Goal: Task Accomplishment & Management: Complete application form

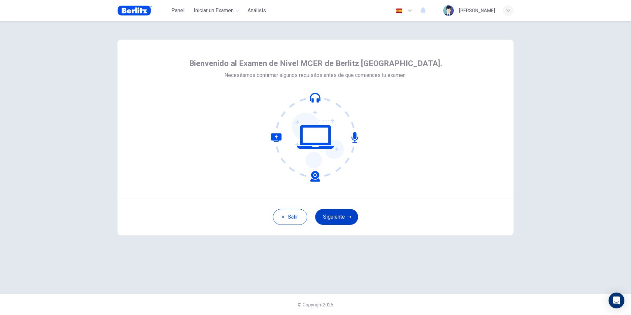
click at [332, 196] on button "Siguiente" at bounding box center [336, 217] width 43 height 16
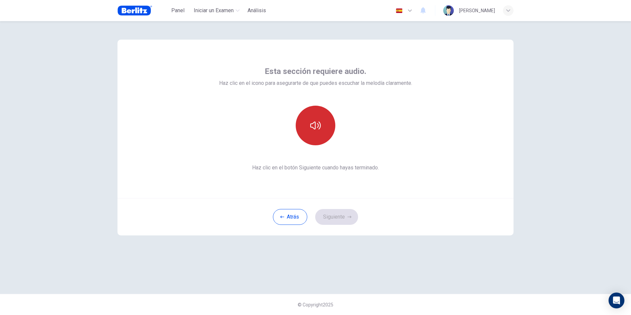
click at [317, 129] on icon "button" at bounding box center [315, 125] width 11 height 11
click at [335, 196] on button "Siguiente" at bounding box center [336, 217] width 43 height 16
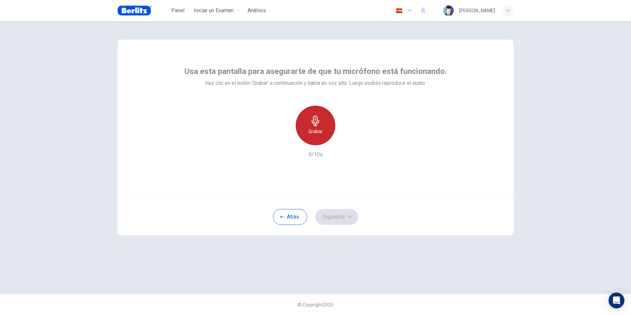
click at [322, 133] on h6 "Grabar" at bounding box center [316, 131] width 14 height 8
click at [322, 133] on h6 "Detener" at bounding box center [315, 131] width 17 height 8
click at [338, 196] on button "Siguiente" at bounding box center [336, 217] width 43 height 16
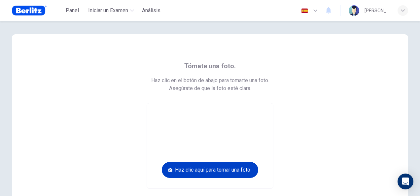
click at [209, 173] on button "Haz clic aquí para tomar una foto" at bounding box center [210, 170] width 96 height 16
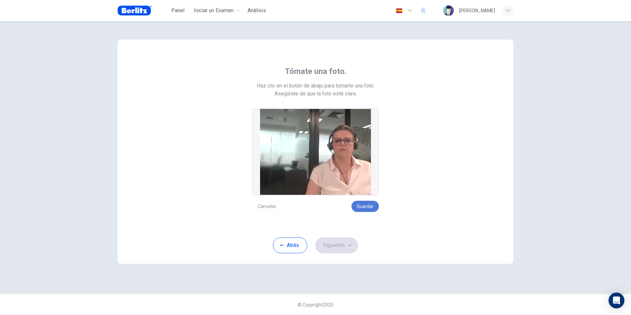
click at [369, 196] on button "Guardar" at bounding box center [365, 206] width 27 height 11
click at [321, 196] on button "Siguiente" at bounding box center [336, 245] width 43 height 16
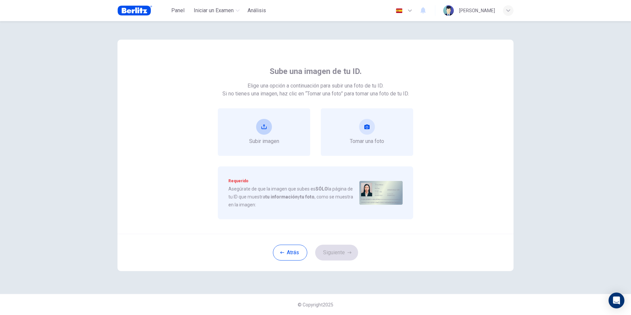
click at [267, 126] on button "upload" at bounding box center [264, 127] width 16 height 16
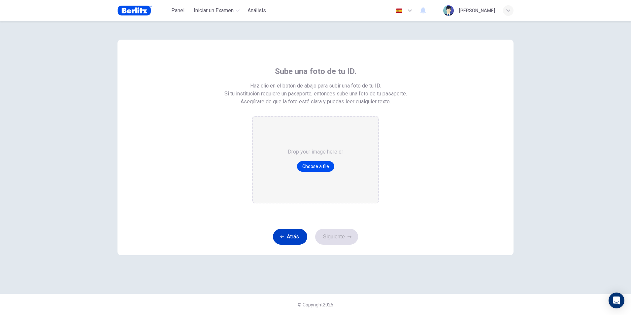
click at [291, 196] on button "Atrás" at bounding box center [290, 237] width 34 height 16
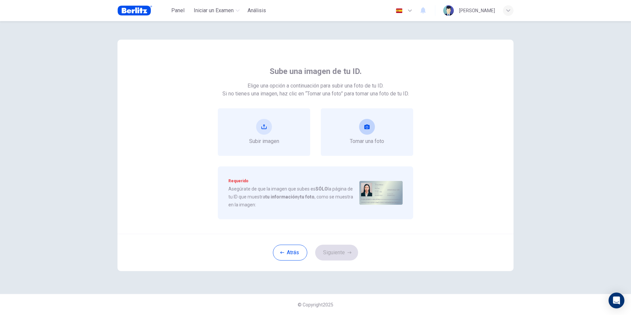
click at [364, 125] on button "take photo" at bounding box center [367, 127] width 16 height 16
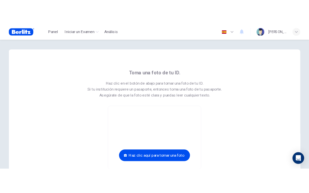
scroll to position [33, 0]
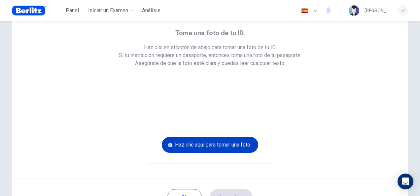
click at [234, 146] on button "Haz clic aquí para tomar una foto" at bounding box center [210, 145] width 96 height 16
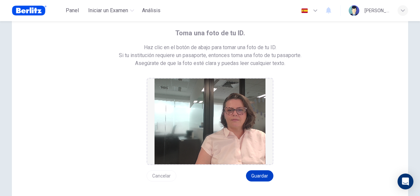
click at [263, 177] on button "Guardar" at bounding box center [259, 175] width 27 height 11
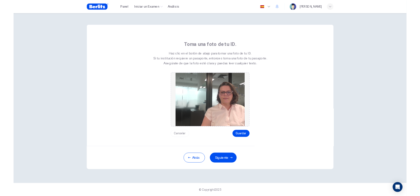
scroll to position [0, 0]
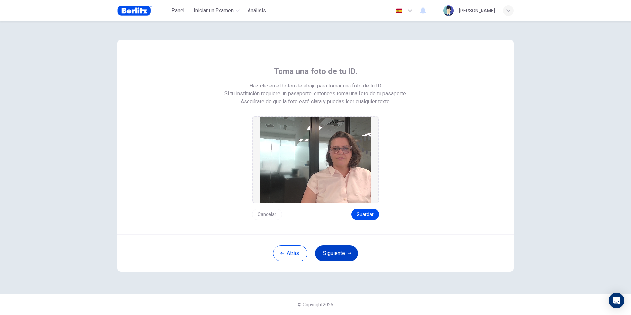
click at [332, 196] on button "Siguiente" at bounding box center [336, 253] width 43 height 16
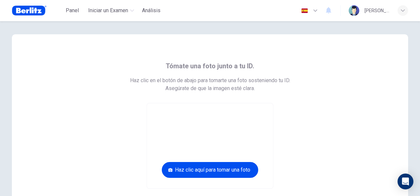
scroll to position [66, 0]
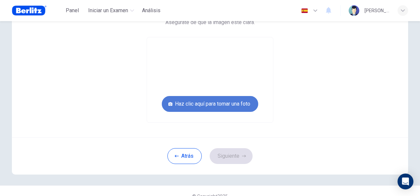
click at [233, 104] on button "Haz clic aquí para tomar una foto" at bounding box center [210, 104] width 96 height 16
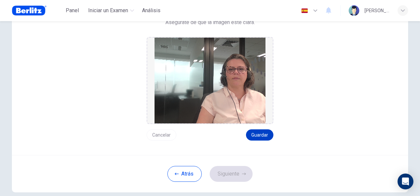
click at [265, 138] on button "Guardar" at bounding box center [259, 134] width 27 height 11
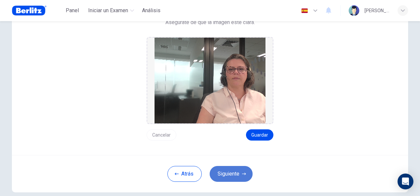
click at [225, 178] on button "Siguiente" at bounding box center [231, 174] width 43 height 16
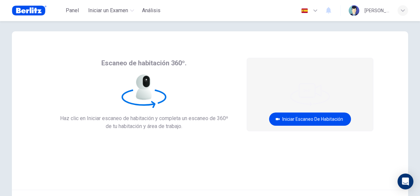
scroll to position [0, 0]
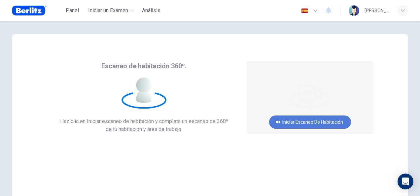
click at [319, 123] on button "Iniciar escaneo de habitación" at bounding box center [310, 122] width 82 height 13
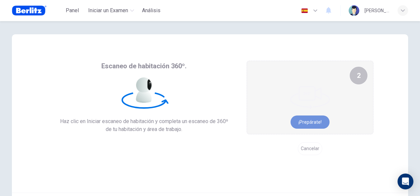
click at [314, 122] on button "¡Prepárate!" at bounding box center [310, 122] width 39 height 13
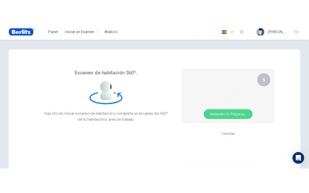
scroll to position [33, 0]
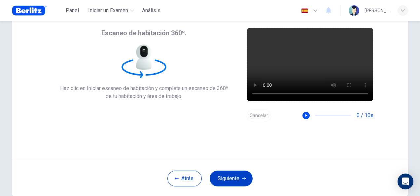
click at [219, 178] on button "Siguiente" at bounding box center [231, 179] width 43 height 16
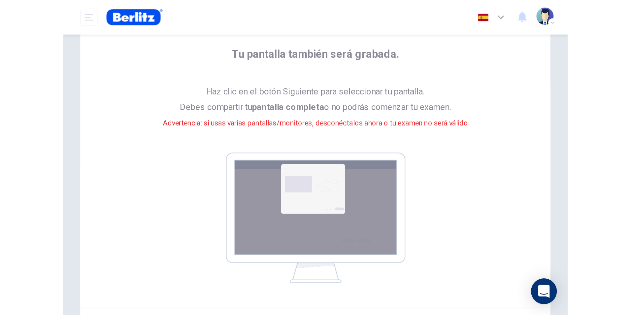
scroll to position [27, 0]
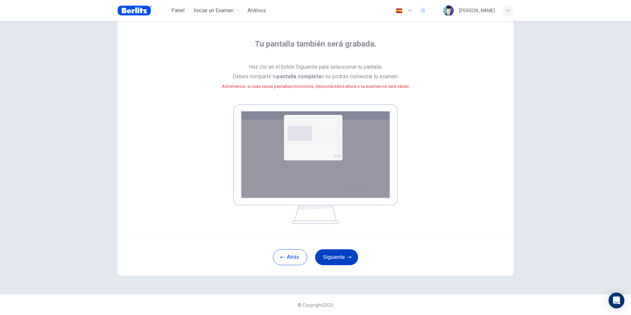
click at [326, 196] on button "Siguiente" at bounding box center [336, 257] width 43 height 16
click at [337, 196] on button "Siguiente" at bounding box center [336, 257] width 43 height 16
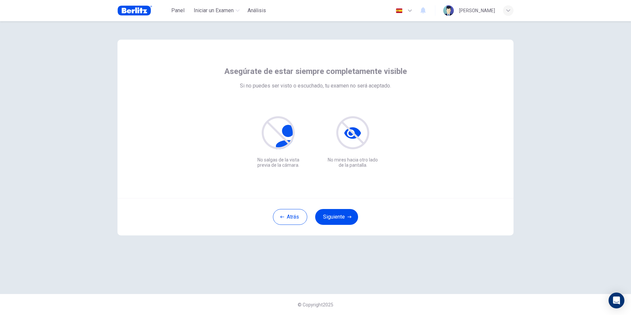
scroll to position [0, 0]
click at [338, 196] on button "Siguiente" at bounding box center [336, 217] width 43 height 16
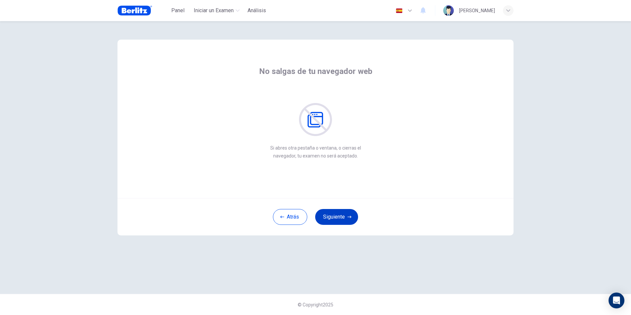
click at [330, 196] on button "Siguiente" at bounding box center [336, 217] width 43 height 16
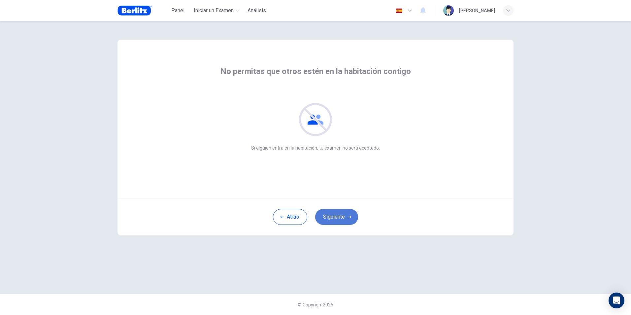
click at [330, 196] on button "Siguiente" at bounding box center [336, 217] width 43 height 16
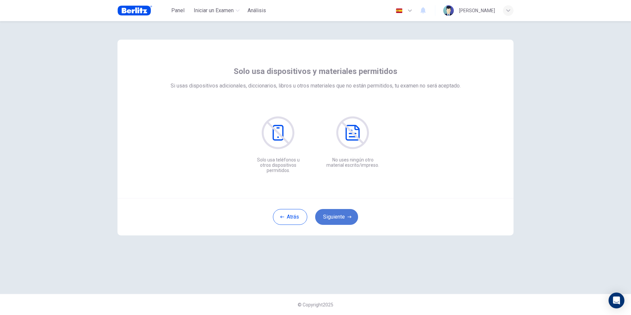
click at [330, 196] on button "Siguiente" at bounding box center [336, 217] width 43 height 16
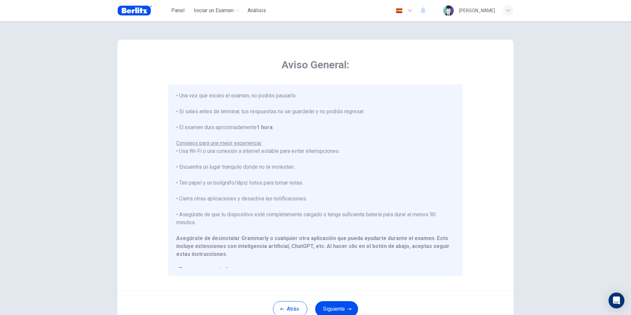
scroll to position [31, 0]
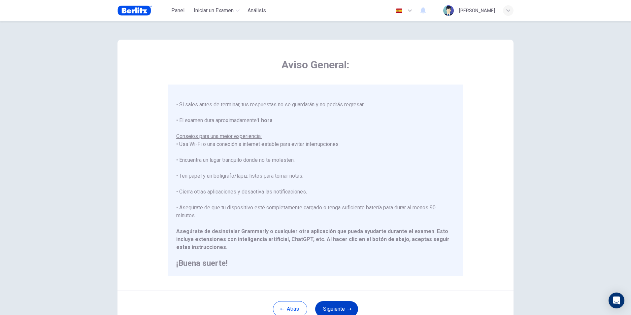
click at [331, 196] on button "Siguiente" at bounding box center [336, 309] width 43 height 16
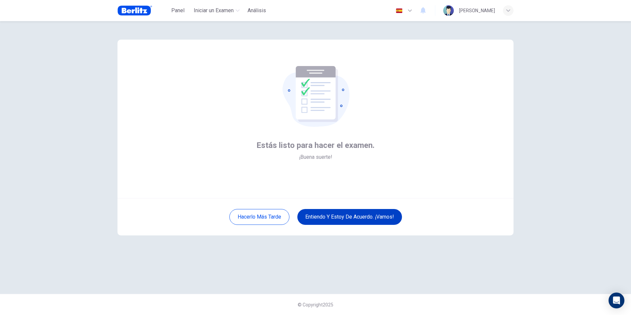
click at [339, 196] on button "Entiendo y estoy de acuerdo. ¡Vamos!" at bounding box center [350, 217] width 105 height 16
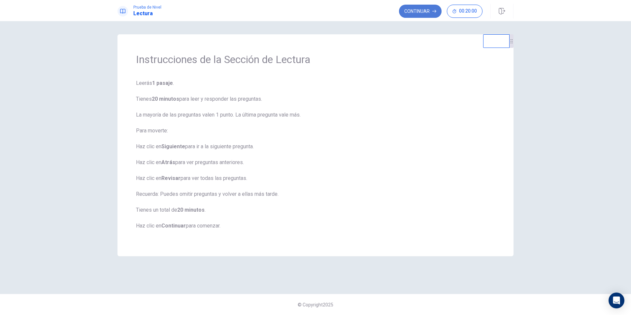
click at [420, 10] on button "Continuar" at bounding box center [420, 11] width 43 height 13
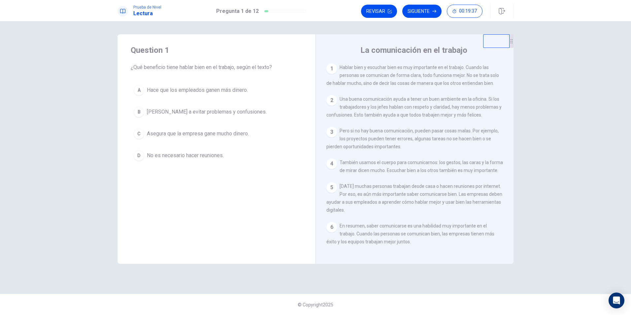
click at [172, 113] on span "[PERSON_NAME] a evitar problemas y confusiones." at bounding box center [207, 112] width 120 height 8
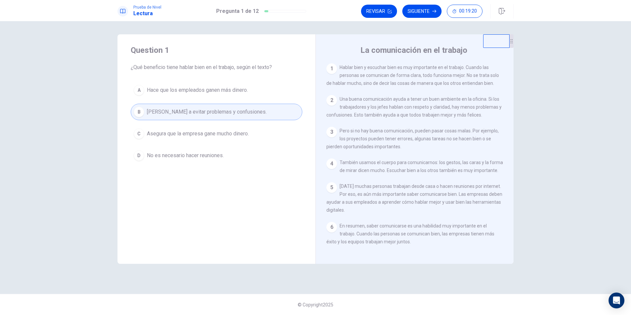
scroll to position [15, 0]
click at [420, 11] on button "Siguiente" at bounding box center [422, 11] width 39 height 13
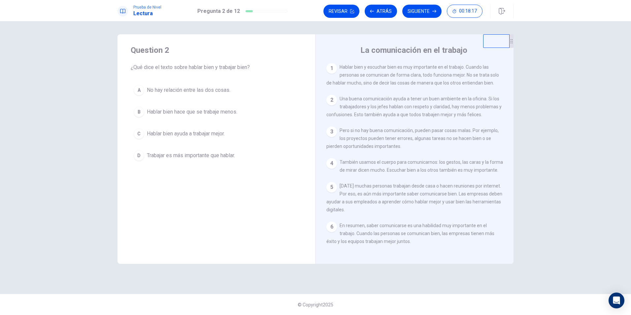
click at [213, 135] on span "Hablar bien ayuda a trabajar mejor." at bounding box center [186, 134] width 78 height 8
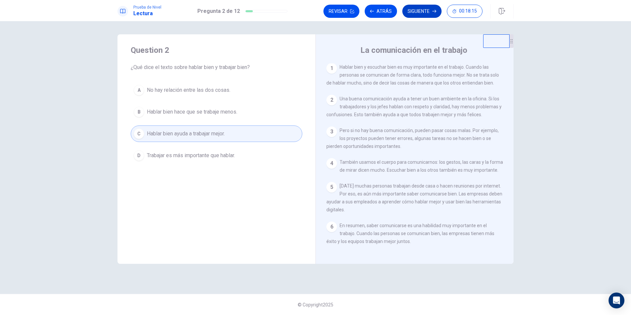
click at [415, 11] on button "Siguiente" at bounding box center [422, 11] width 39 height 13
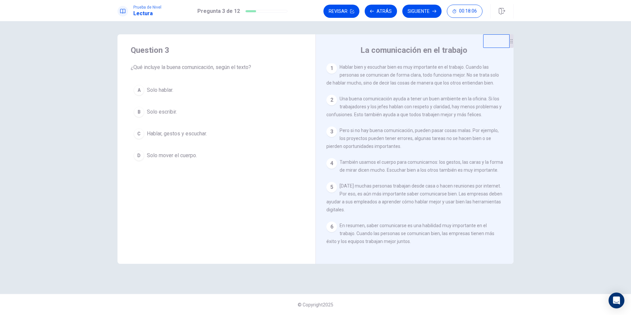
click at [191, 135] on span "Hablar, gestos y escuchar." at bounding box center [177, 134] width 60 height 8
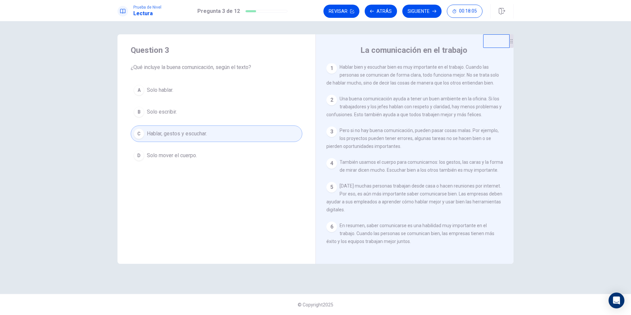
click at [420, 12] on button "Siguiente" at bounding box center [422, 11] width 39 height 13
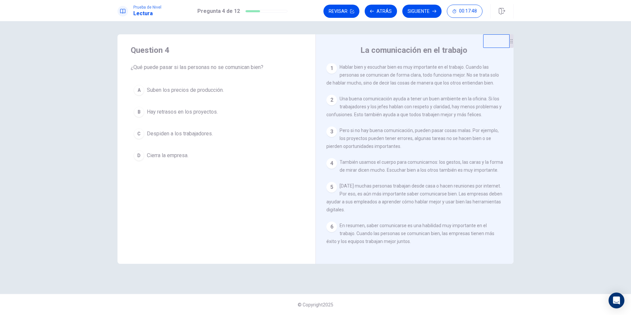
scroll to position [0, 0]
click at [207, 110] on span "Hay retrasos en los proyectos." at bounding box center [182, 112] width 71 height 8
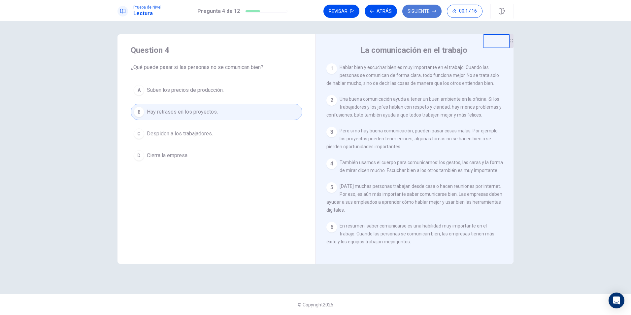
click at [411, 9] on button "Siguiente" at bounding box center [422, 11] width 39 height 13
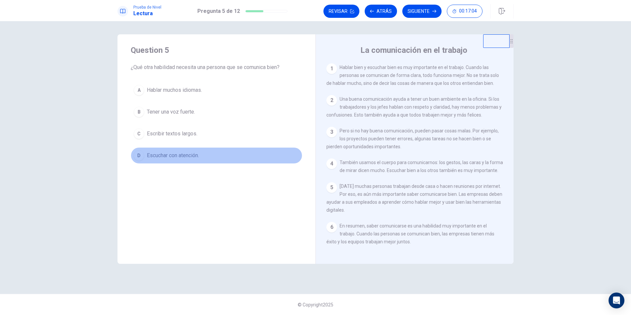
click at [170, 157] on span "Escuchar con atención." at bounding box center [173, 156] width 52 height 8
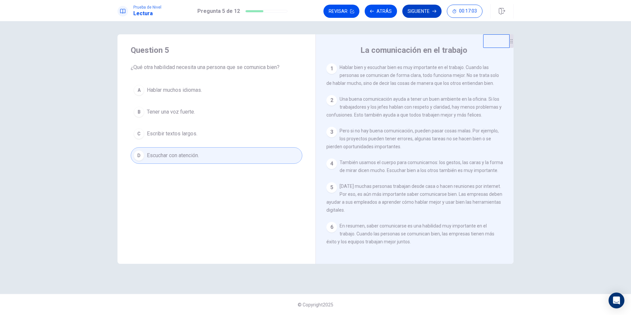
click at [420, 13] on button "Siguiente" at bounding box center [422, 11] width 39 height 13
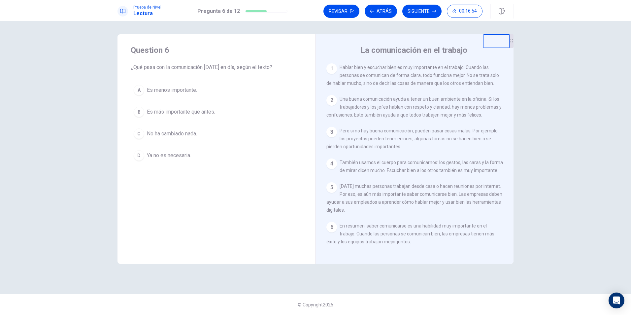
click at [203, 111] on span "Es más importante que antes." at bounding box center [181, 112] width 68 height 8
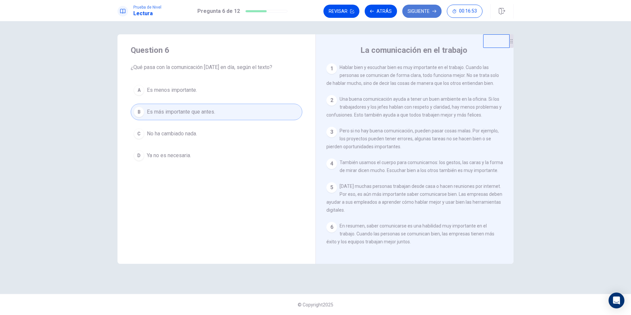
click at [420, 11] on button "Siguiente" at bounding box center [422, 11] width 39 height 13
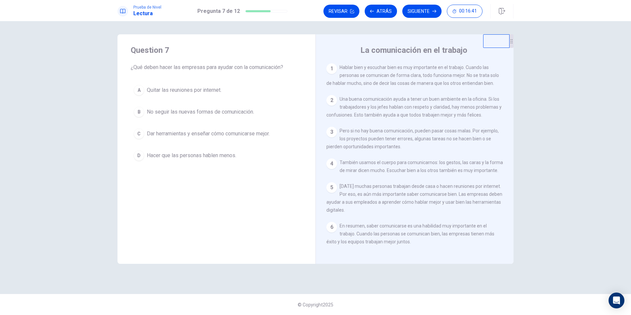
click at [259, 133] on span "Dar herramientas y enseñar cómo comunicarse mejor." at bounding box center [208, 134] width 123 height 8
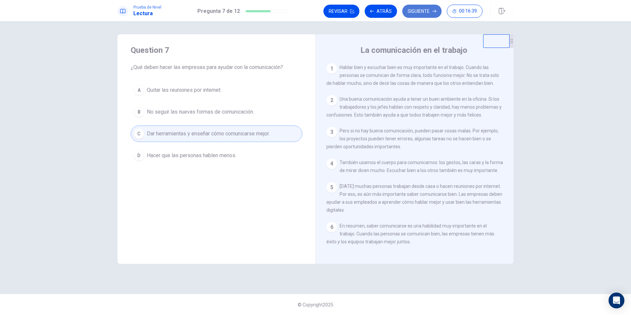
click at [420, 13] on button "Siguiente" at bounding box center [422, 11] width 39 height 13
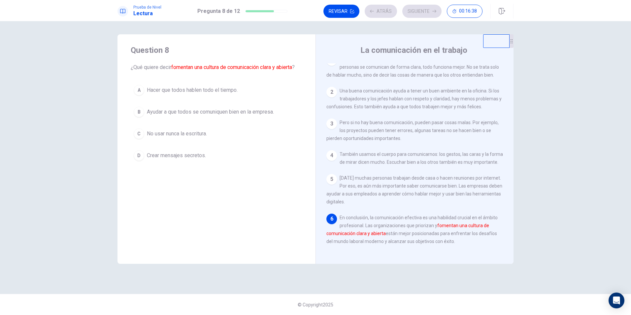
scroll to position [23, 0]
click at [219, 113] on span "Ayudar a que todos se comuniquen bien en la empresa." at bounding box center [210, 112] width 127 height 8
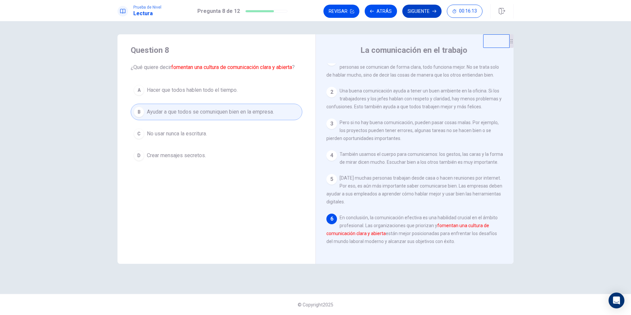
click at [419, 13] on button "Siguiente" at bounding box center [422, 11] width 39 height 13
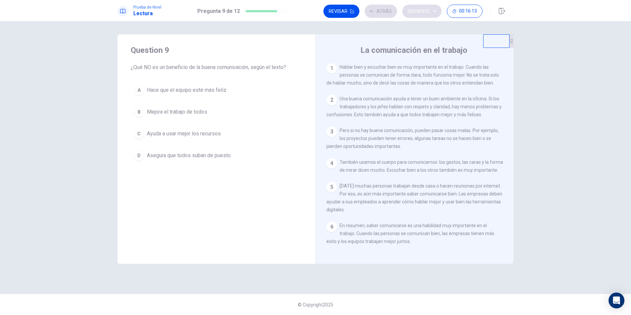
scroll to position [15, 0]
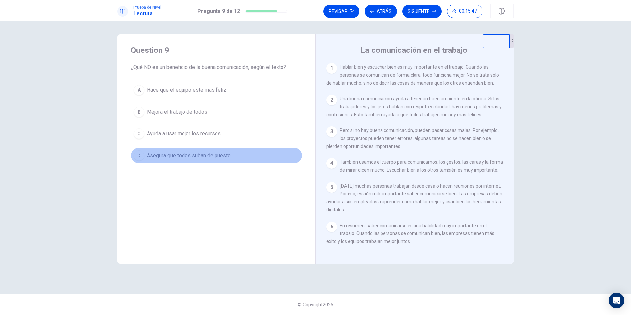
click at [216, 152] on span "Asegura que todos suban de puesto" at bounding box center [189, 156] width 84 height 8
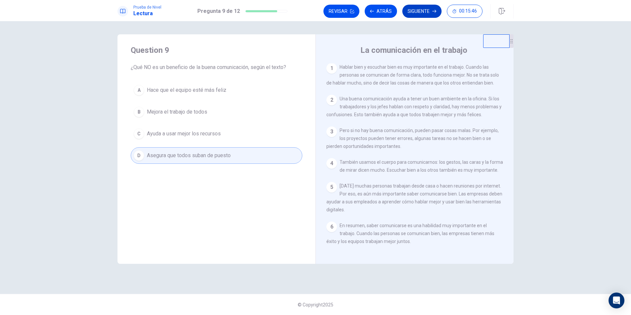
click at [420, 10] on button "Siguiente" at bounding box center [422, 11] width 39 height 13
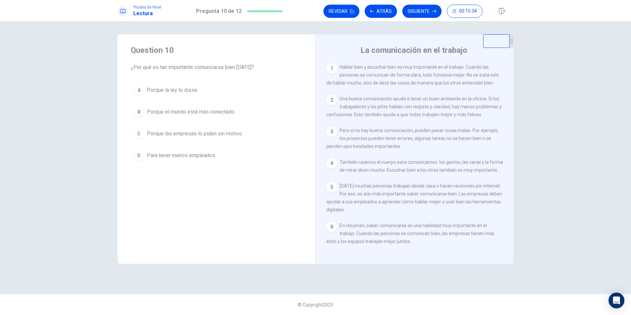
click at [214, 112] on span "Porque el mundo está más conectado." at bounding box center [191, 112] width 88 height 8
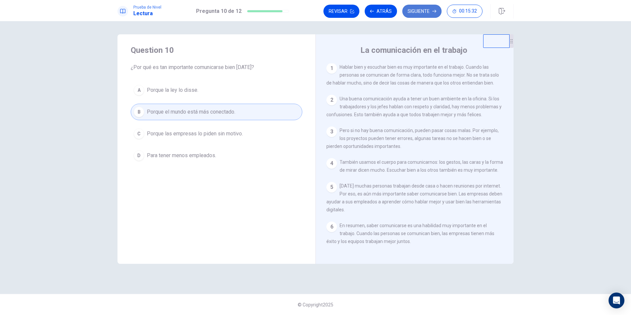
click at [420, 9] on button "Siguiente" at bounding box center [422, 11] width 39 height 13
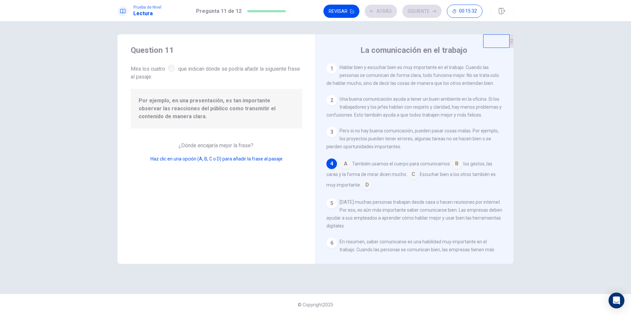
scroll to position [6, 0]
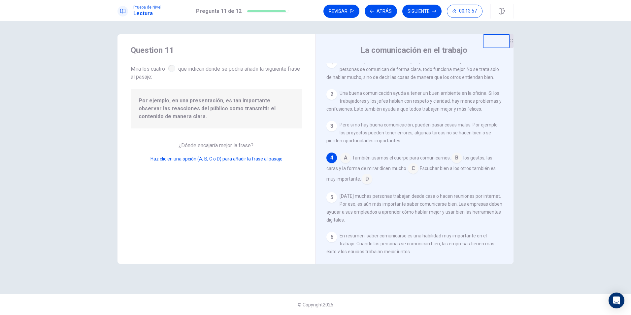
click at [420, 161] on input at bounding box center [457, 158] width 11 height 11
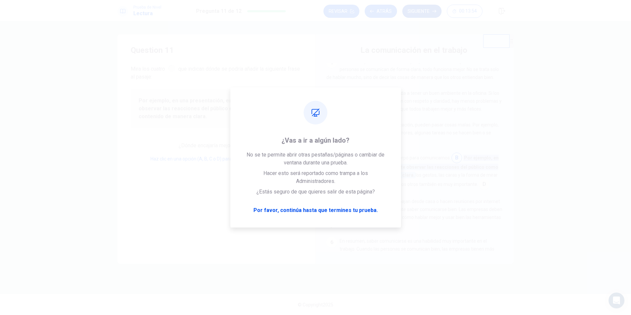
click at [417, 9] on button "Siguiente" at bounding box center [422, 11] width 39 height 13
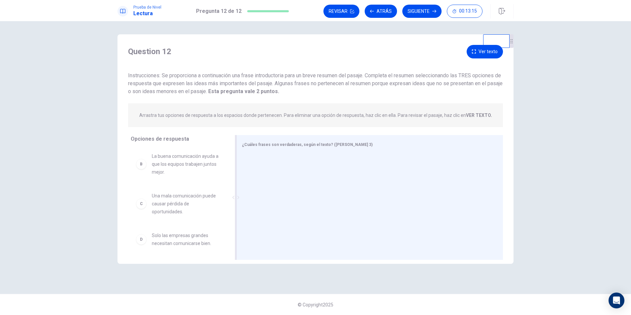
scroll to position [32, 0]
drag, startPoint x: 167, startPoint y: 166, endPoint x: 287, endPoint y: 169, distance: 119.2
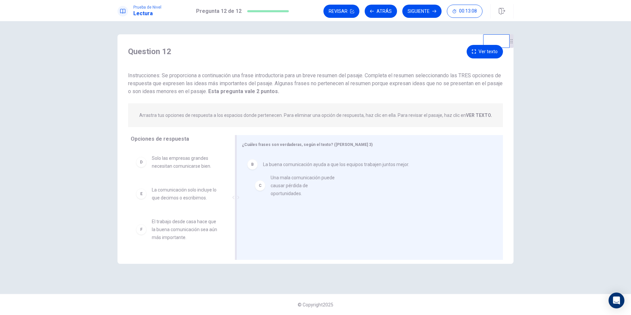
drag, startPoint x: 167, startPoint y: 170, endPoint x: 288, endPoint y: 193, distance: 123.6
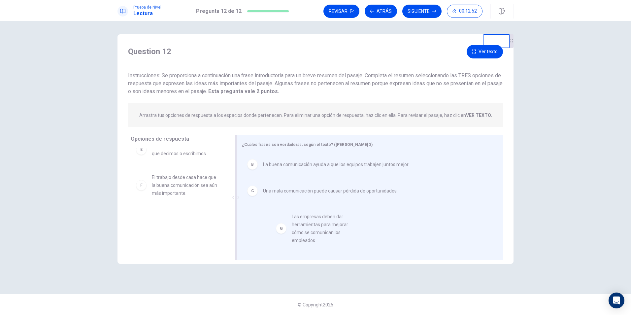
drag, startPoint x: 175, startPoint y: 228, endPoint x: 317, endPoint y: 227, distance: 141.3
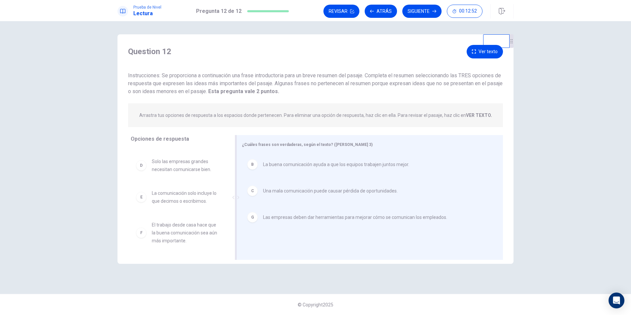
scroll to position [28, 0]
click at [420, 10] on button "Siguiente" at bounding box center [422, 11] width 39 height 13
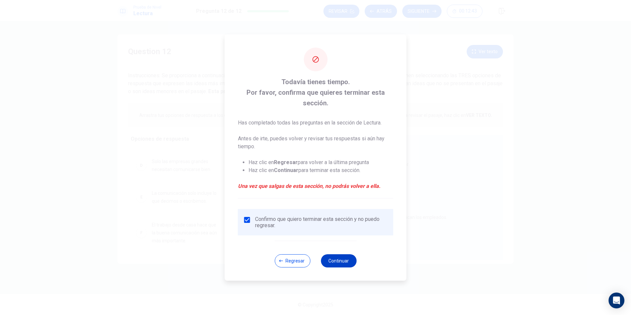
click at [342, 196] on button "Continuar" at bounding box center [339, 260] width 36 height 13
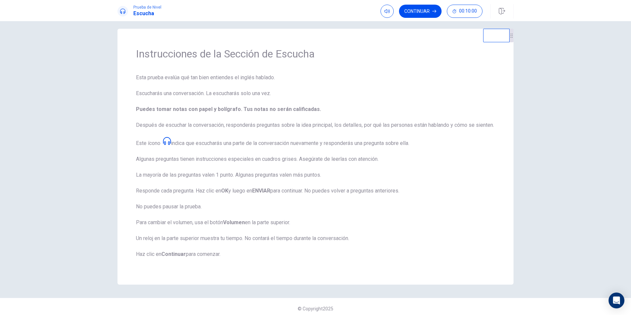
scroll to position [0, 0]
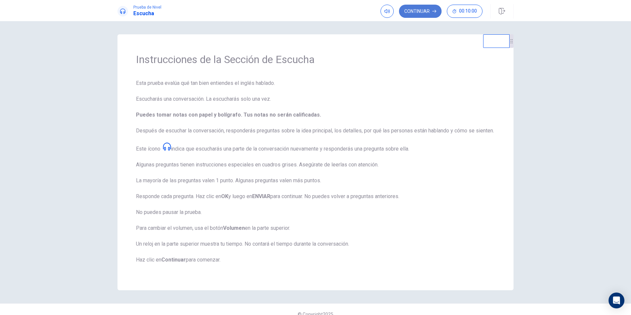
click at [417, 7] on button "Continuar" at bounding box center [420, 11] width 43 height 13
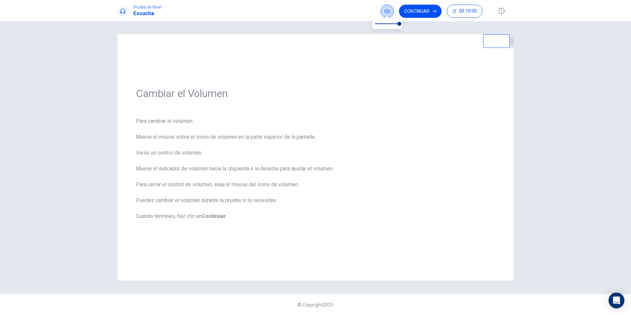
click at [390, 10] on icon "button" at bounding box center [387, 11] width 5 height 5
click at [420, 13] on button "Continuar" at bounding box center [420, 11] width 43 height 13
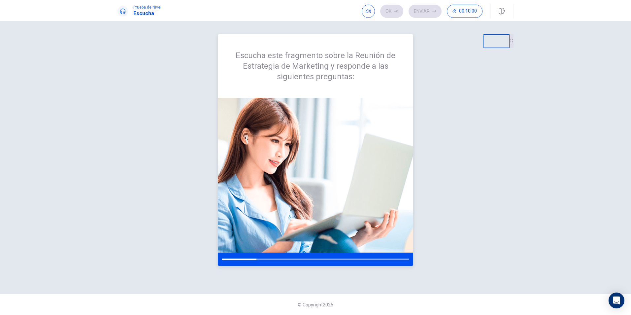
click at [336, 94] on div "Escucha este fragmento sobre la Reunión de Estrategia de Marketing y responde a…" at bounding box center [315, 65] width 195 height 63
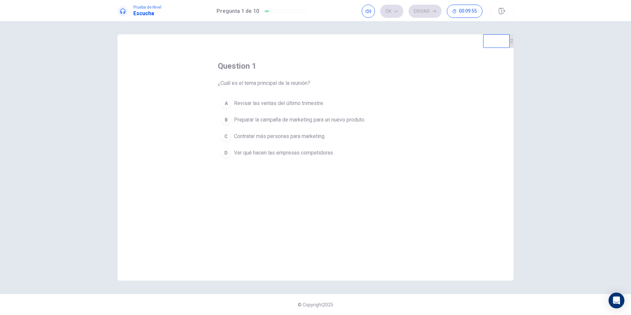
click at [278, 121] on span "Preparar la campaña de marketing para un nuevo produto." at bounding box center [299, 120] width 131 height 8
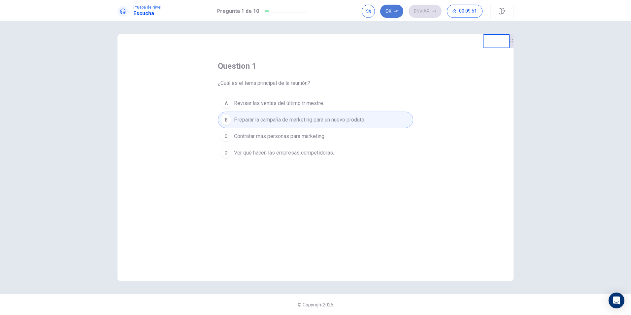
click at [390, 11] on button "Ok" at bounding box center [391, 11] width 23 height 13
click at [420, 7] on button "Enviar" at bounding box center [425, 11] width 33 height 13
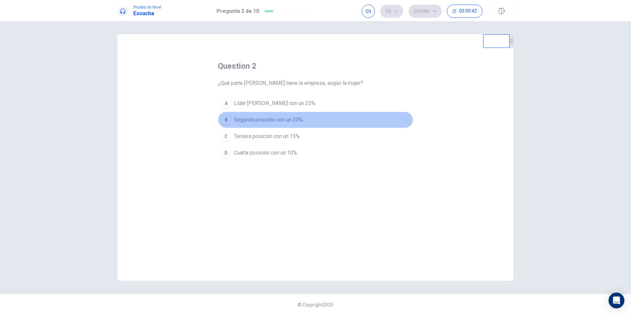
click at [293, 121] on span "Segunda posición con un 20%." at bounding box center [269, 120] width 70 height 8
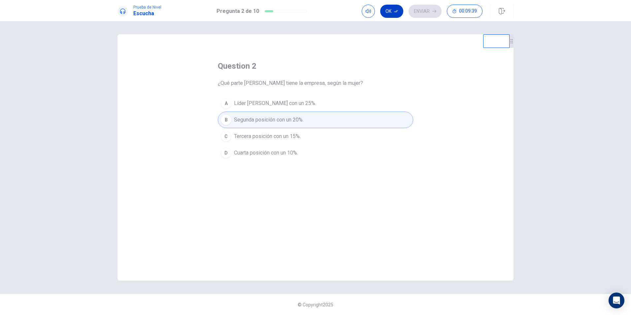
click at [387, 13] on button "Ok" at bounding box center [391, 11] width 23 height 13
click at [420, 13] on button "Enviar" at bounding box center [425, 11] width 33 height 13
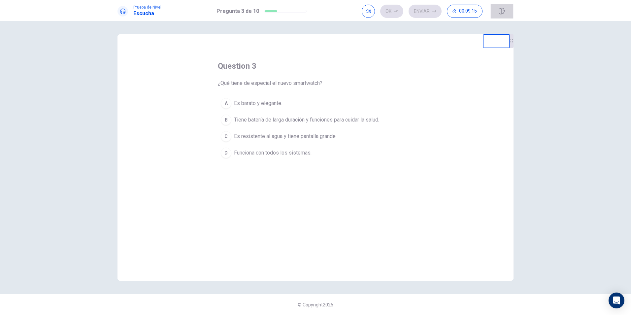
click at [420, 10] on icon "button" at bounding box center [502, 11] width 6 height 7
